Goal: Transaction & Acquisition: Purchase product/service

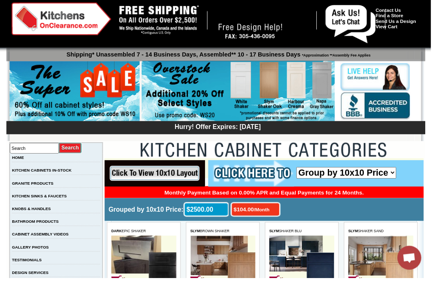
scroll to position [11, 0]
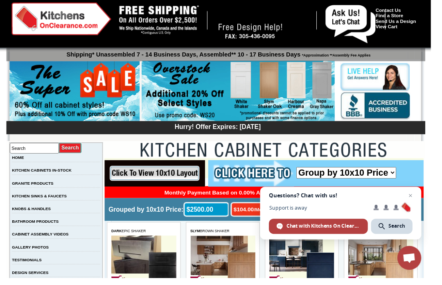
click at [273, 86] on img at bounding box center [244, 93] width 198 height 63
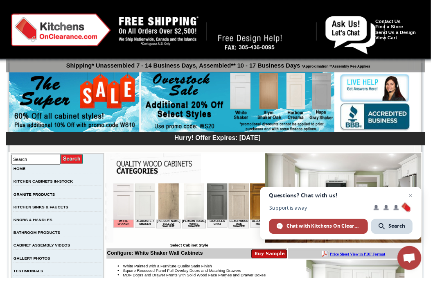
click at [426, 205] on span "Close chat" at bounding box center [421, 200] width 10 height 10
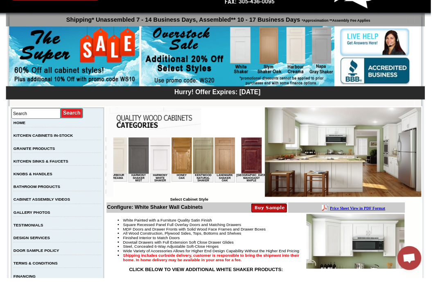
scroll to position [0, 645]
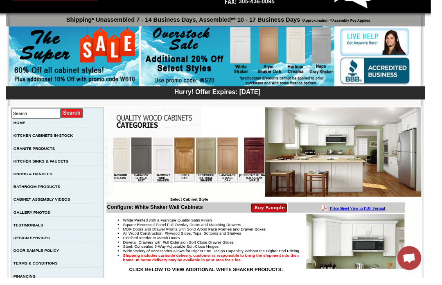
click at [220, 163] on img at bounding box center [230, 155] width 21 height 37
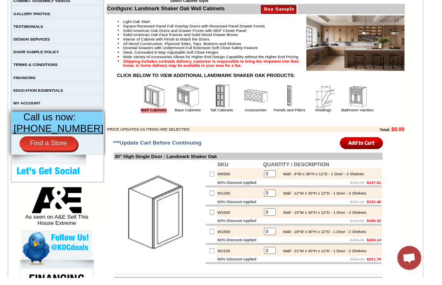
scroll to position [255, 0]
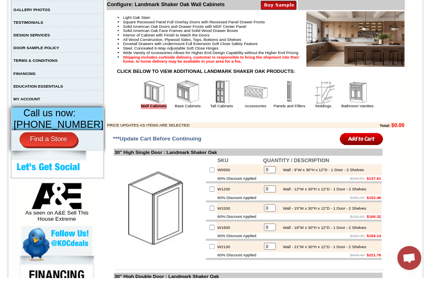
click at [180, 106] on img at bounding box center [192, 94] width 25 height 25
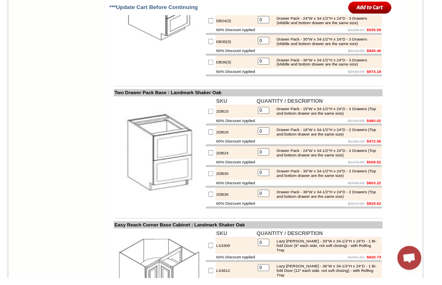
scroll to position [1418, 0]
